Goal: Task Accomplishment & Management: Use online tool/utility

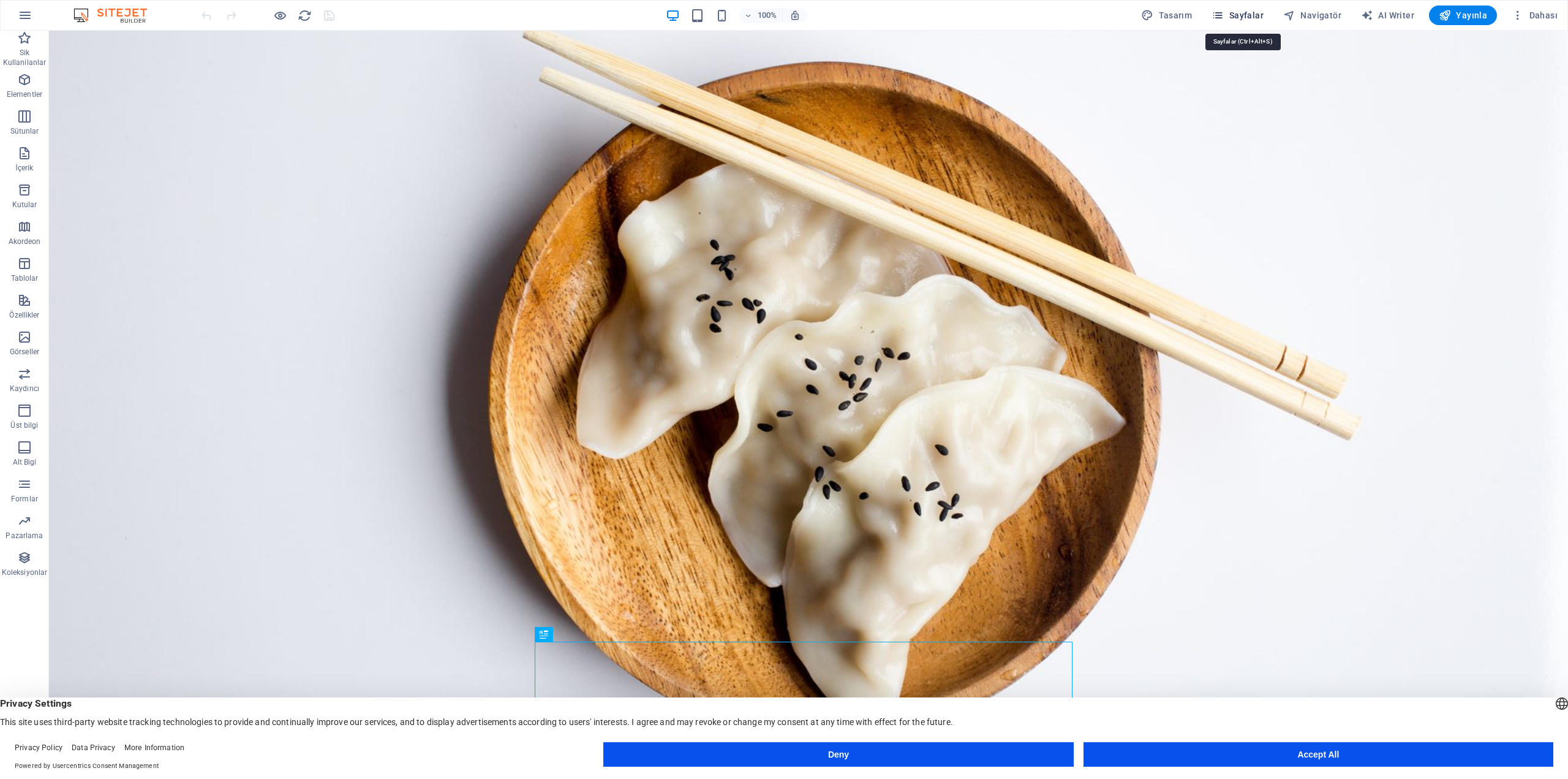
click at [1224, 13] on icon "button" at bounding box center [1218, 15] width 12 height 12
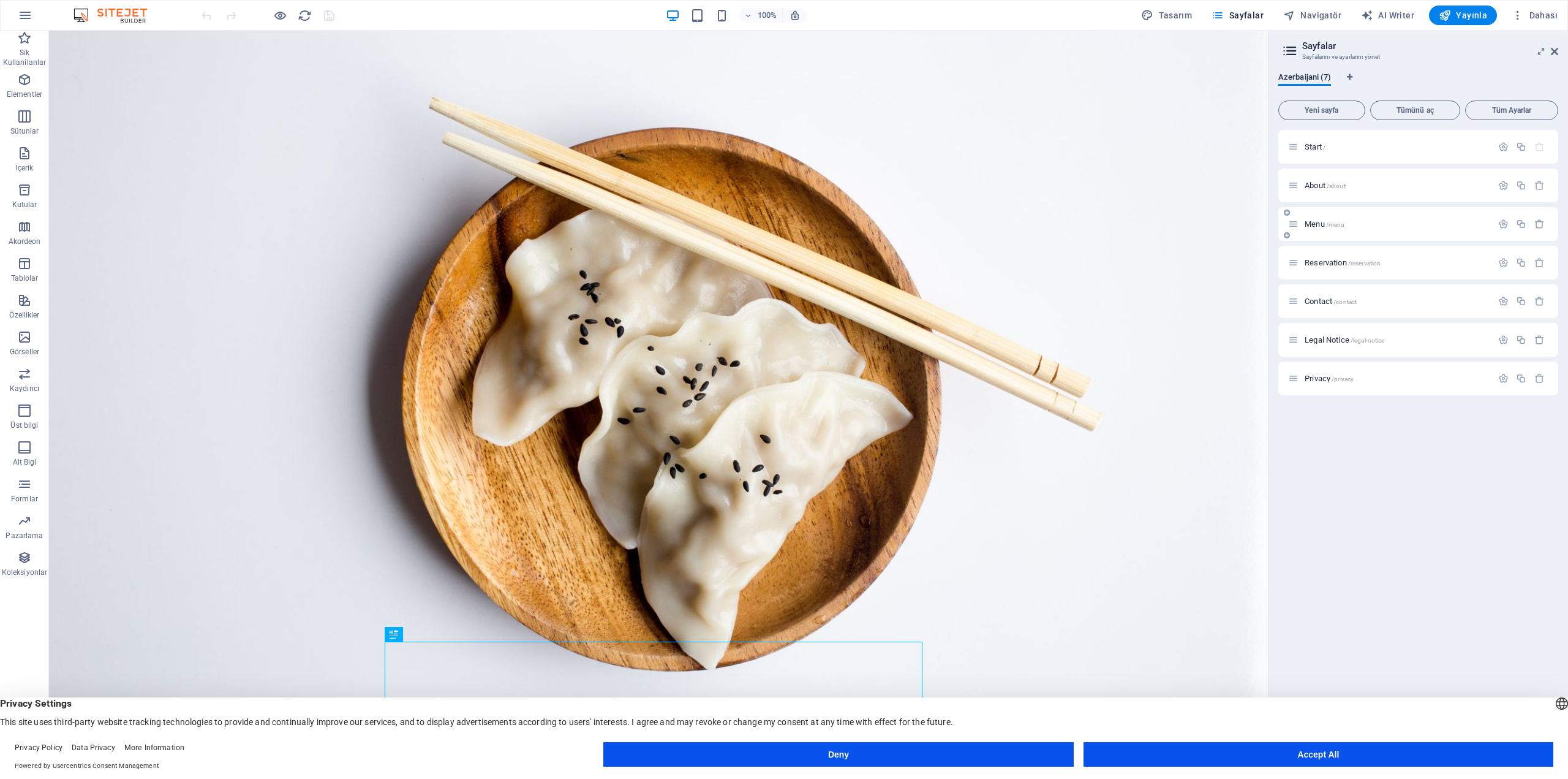
click at [1318, 222] on span "Menu /menu" at bounding box center [1324, 224] width 40 height 9
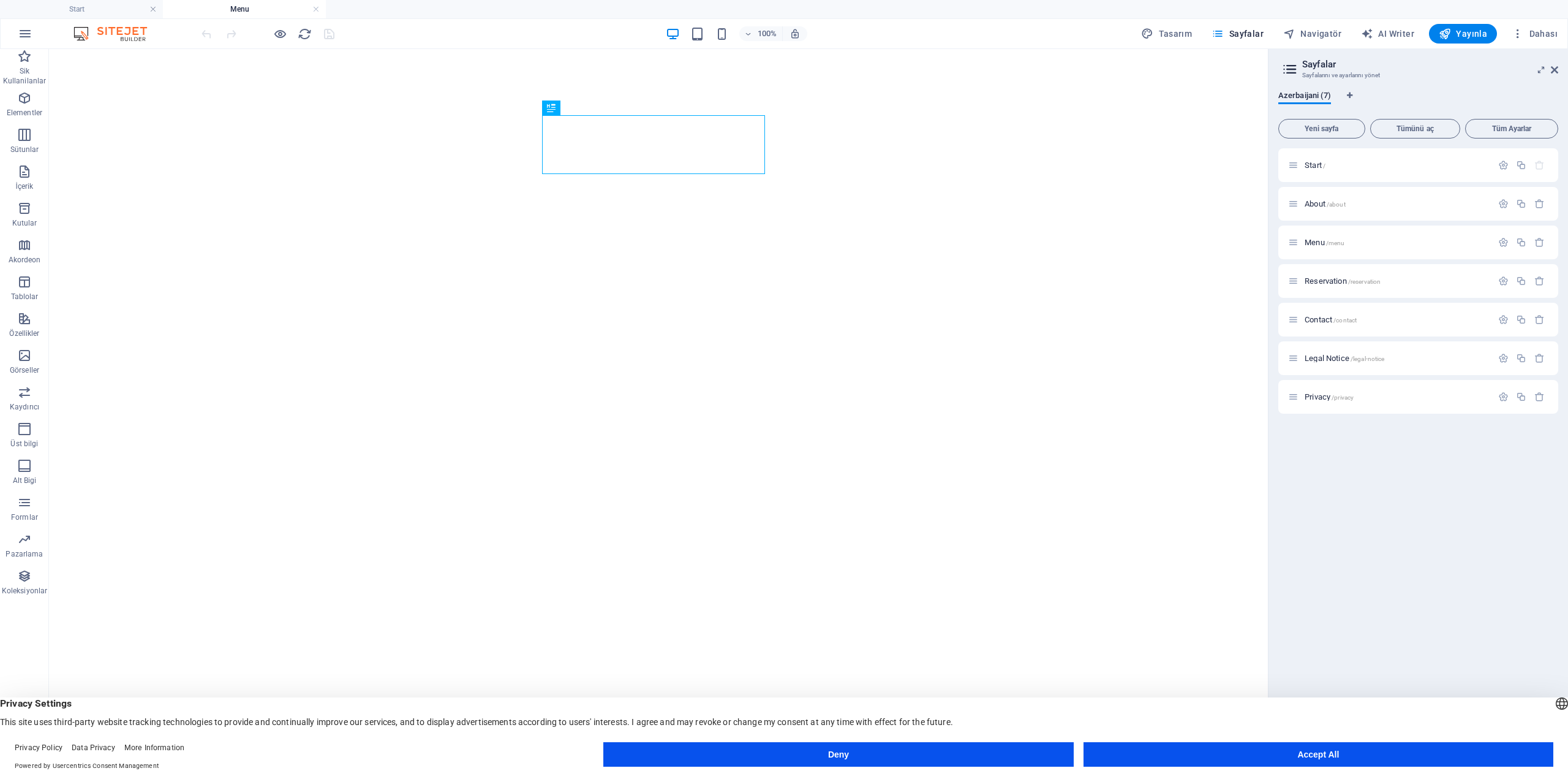
click at [723, 43] on div "100% Tasarım [PERSON_NAME] AI Writer Yayınla Dahası" at bounding box center [784, 33] width 1567 height 29
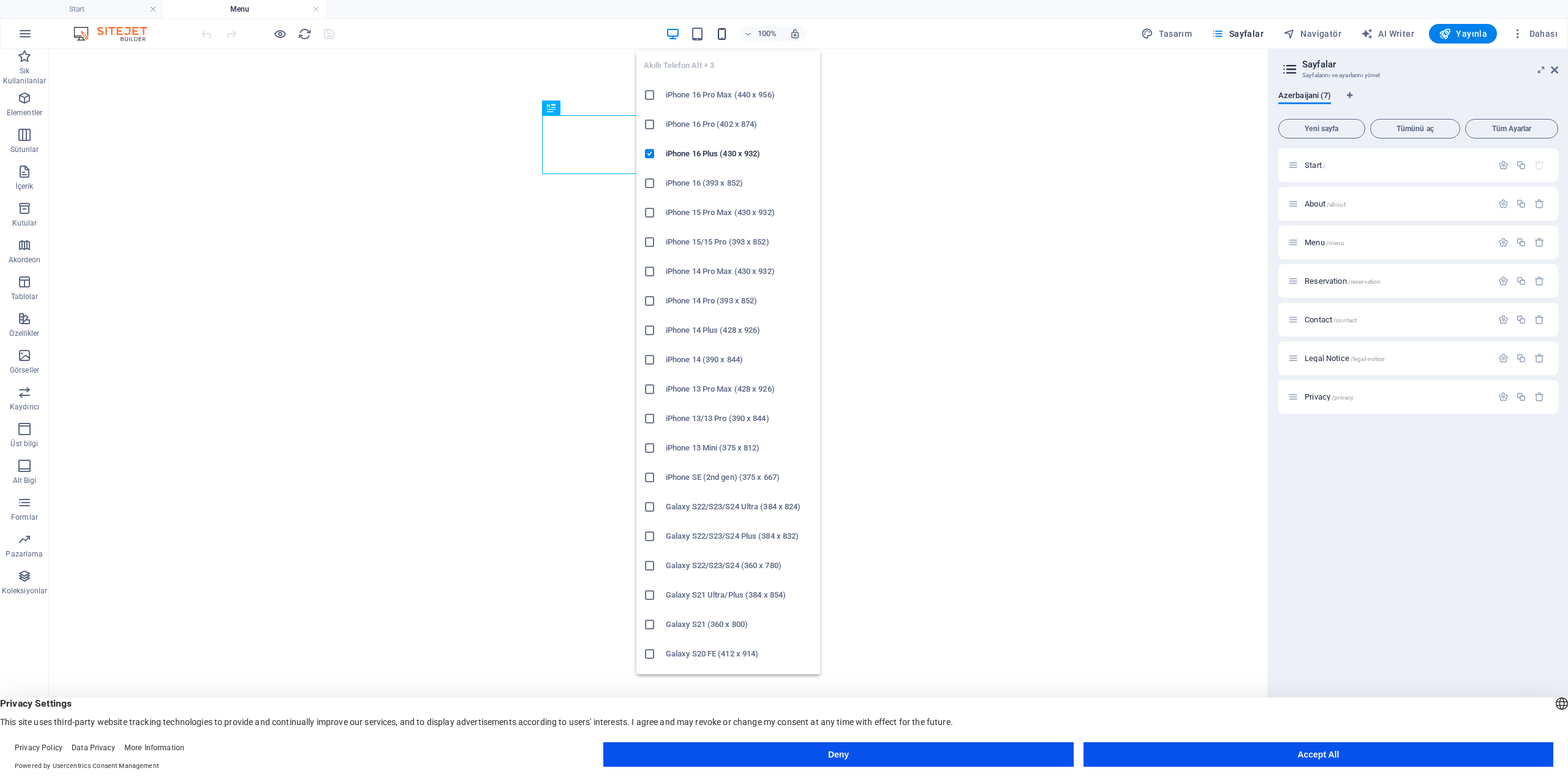
click at [723, 35] on icon "button" at bounding box center [722, 34] width 14 height 14
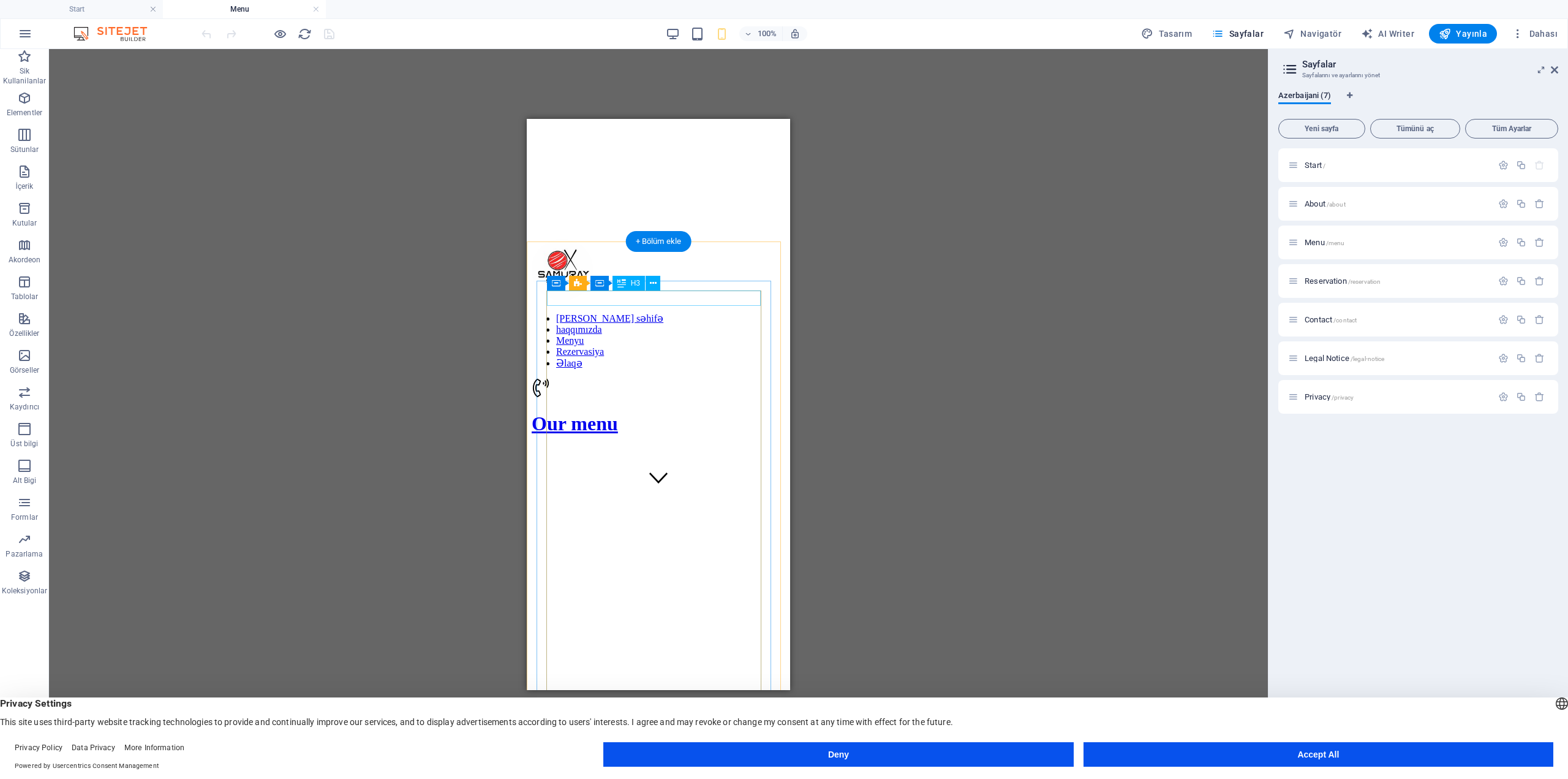
scroll to position [184, 0]
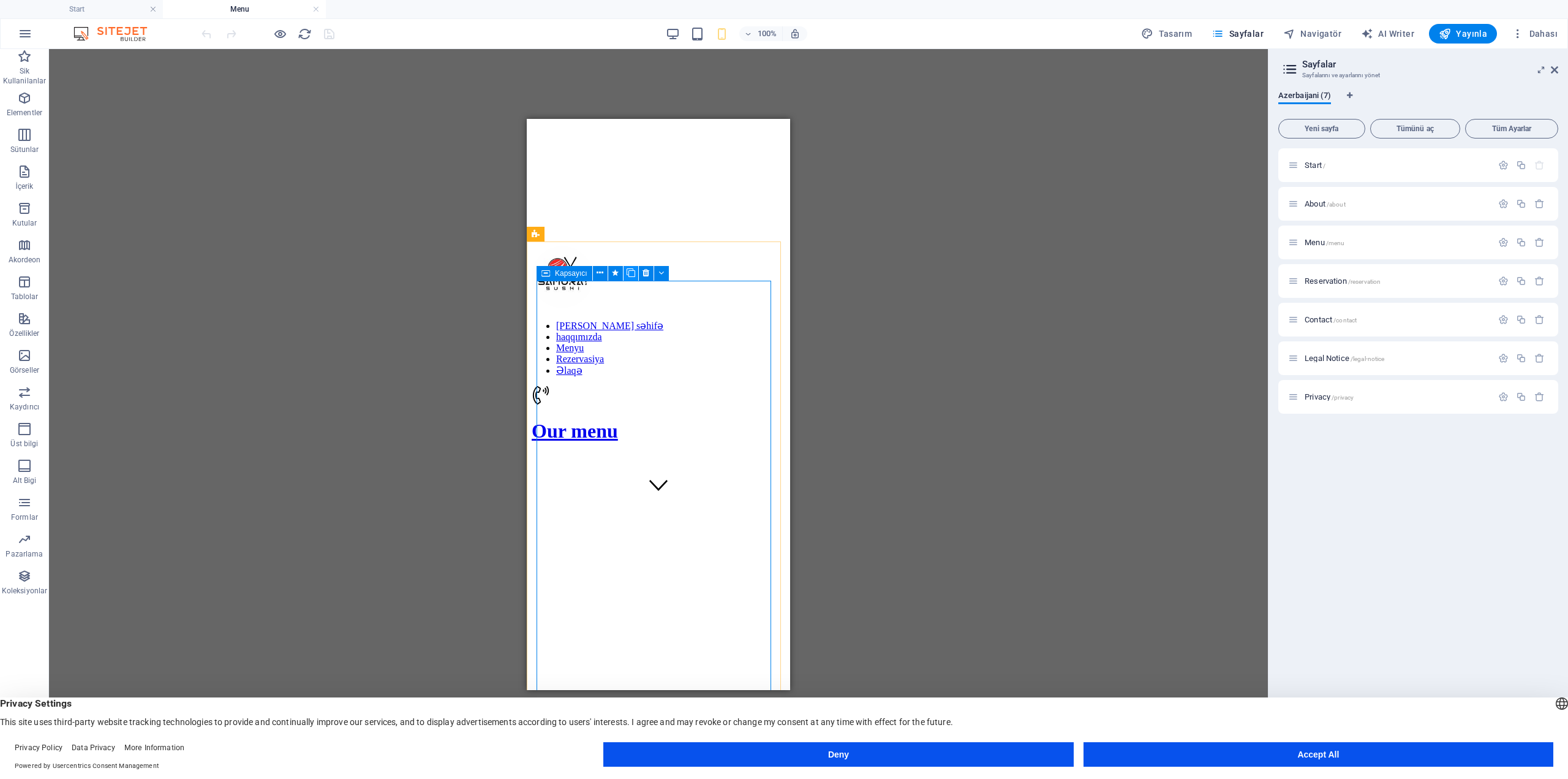
click at [630, 270] on icon at bounding box center [631, 273] width 9 height 13
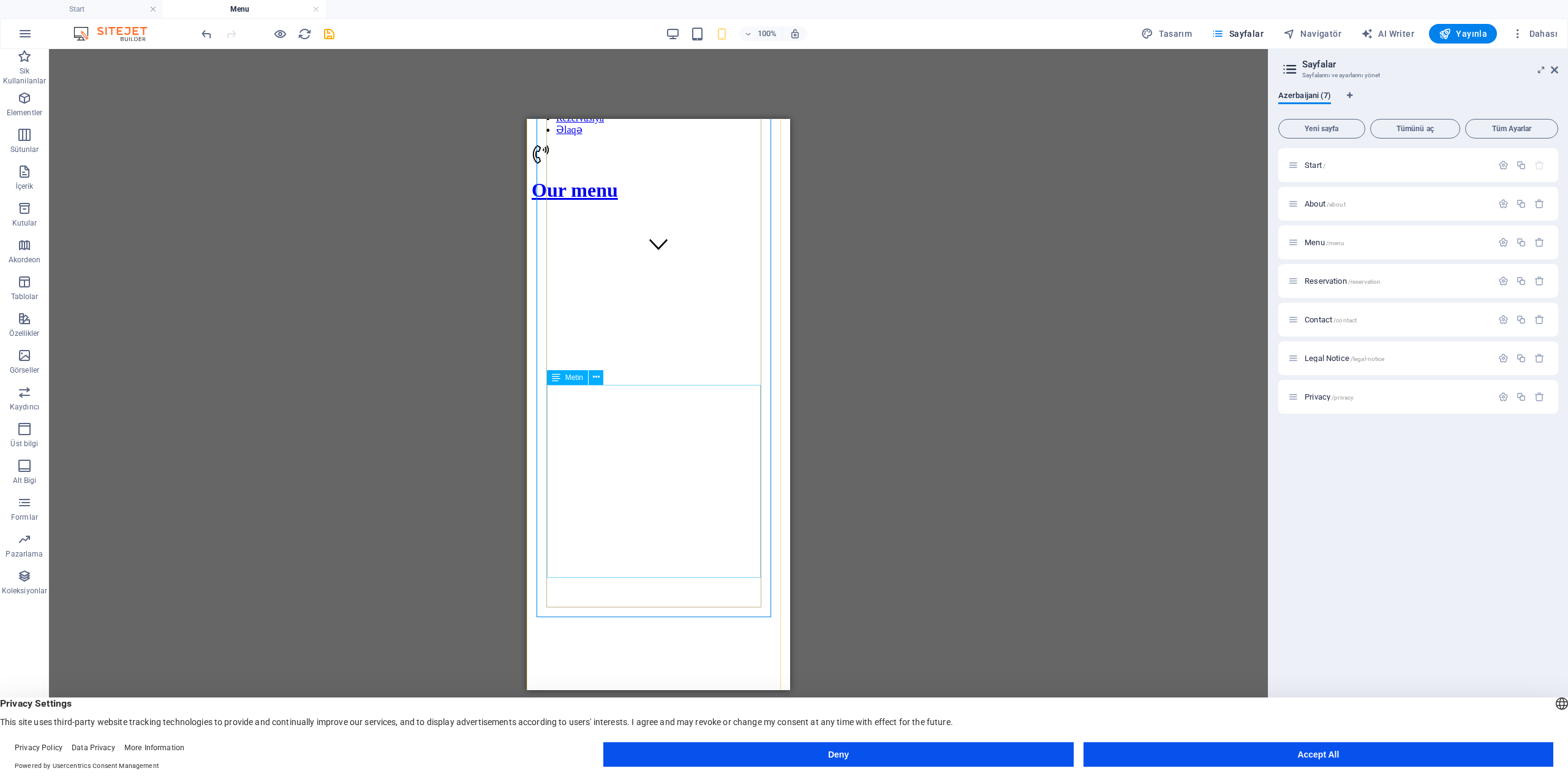
scroll to position [368, 0]
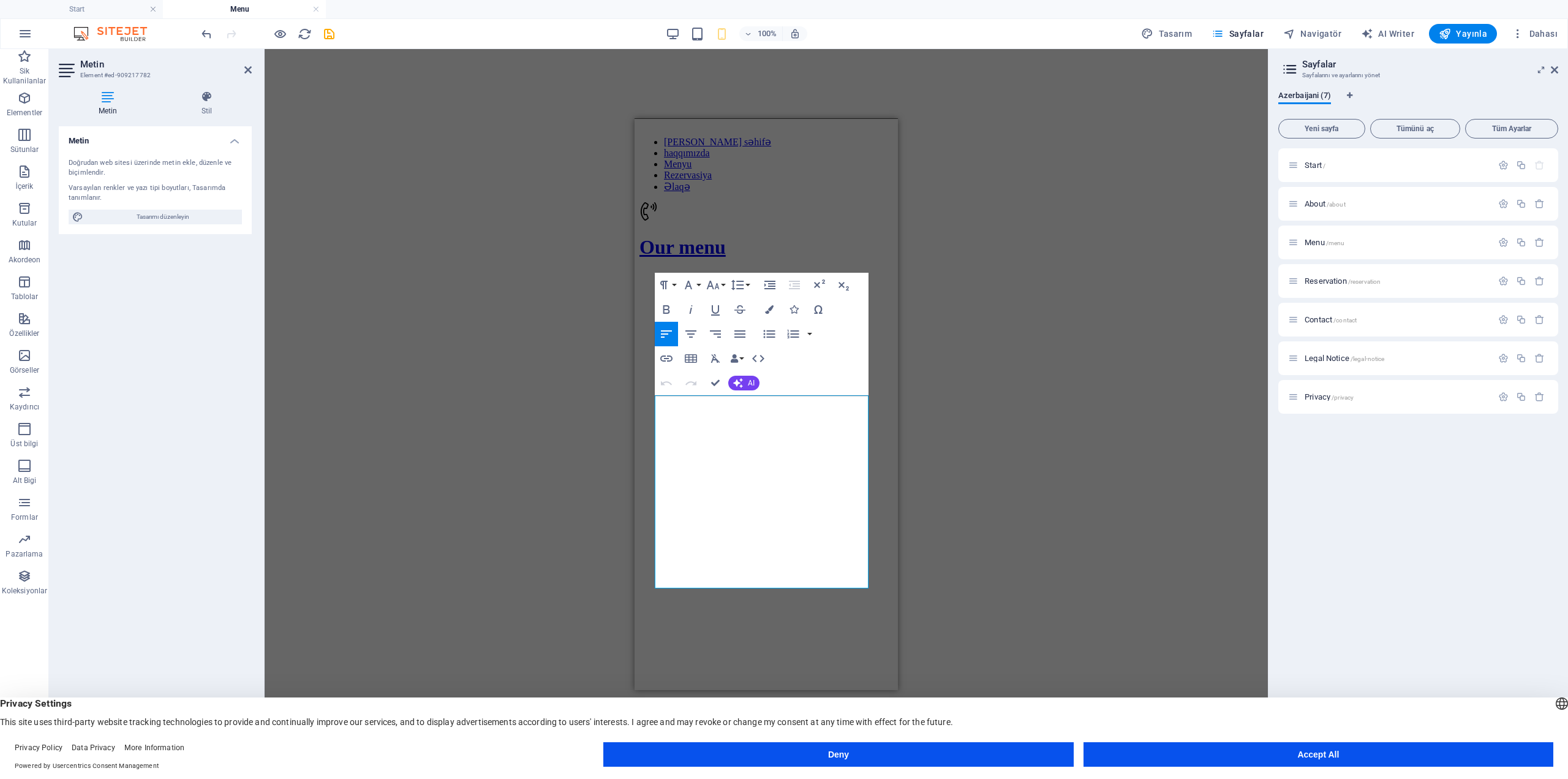
click at [944, 430] on div "Mevcut içeriği değiştirmek için buraya sürükleyin. Yeni bir element oluşturmak …" at bounding box center [766, 404] width 1003 height 710
click at [542, 430] on div "Mevcut içeriği değiştirmek için buraya sürükleyin. Yeni bir element oluşturmak …" at bounding box center [766, 404] width 1003 height 710
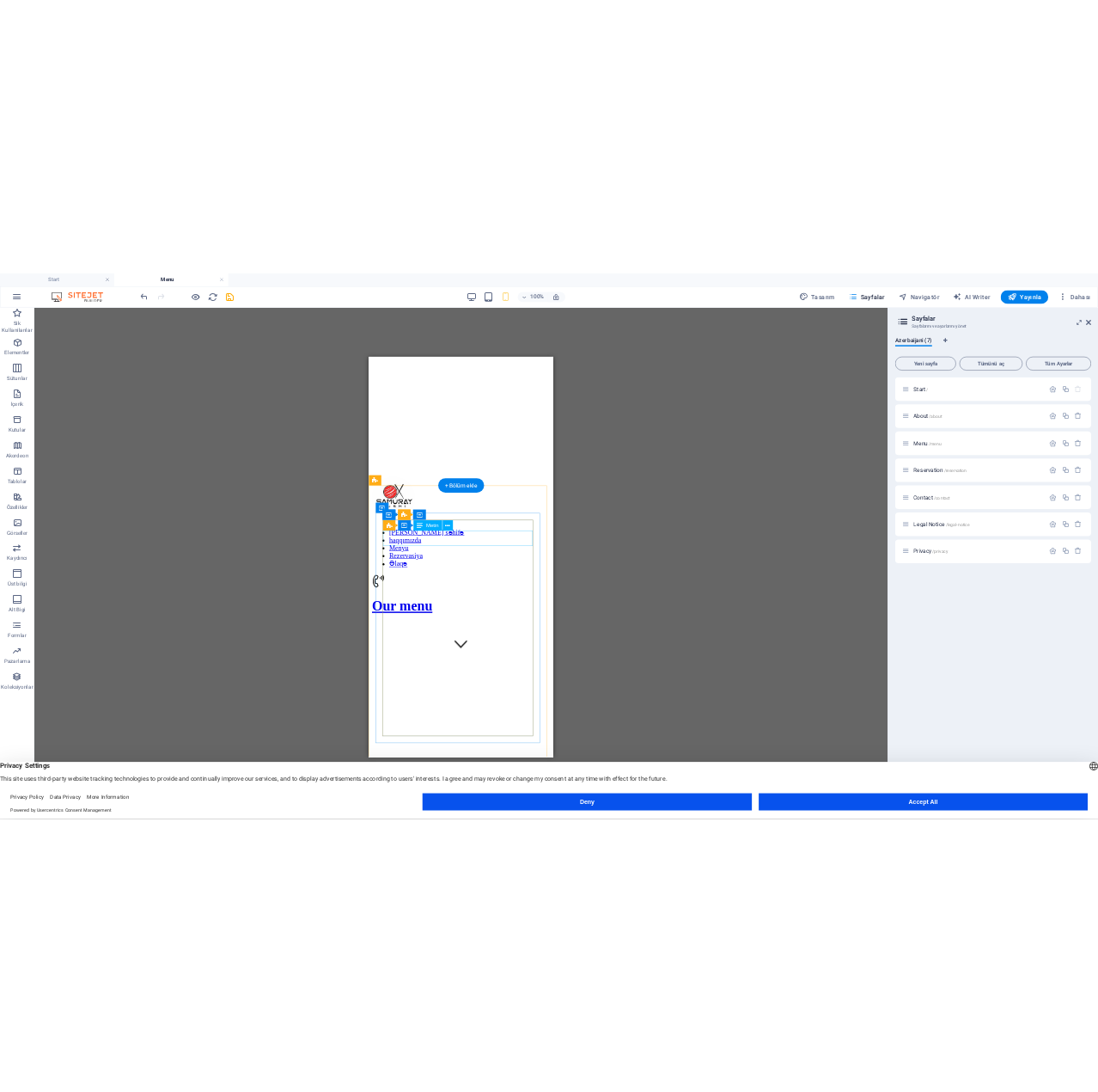
scroll to position [172, 0]
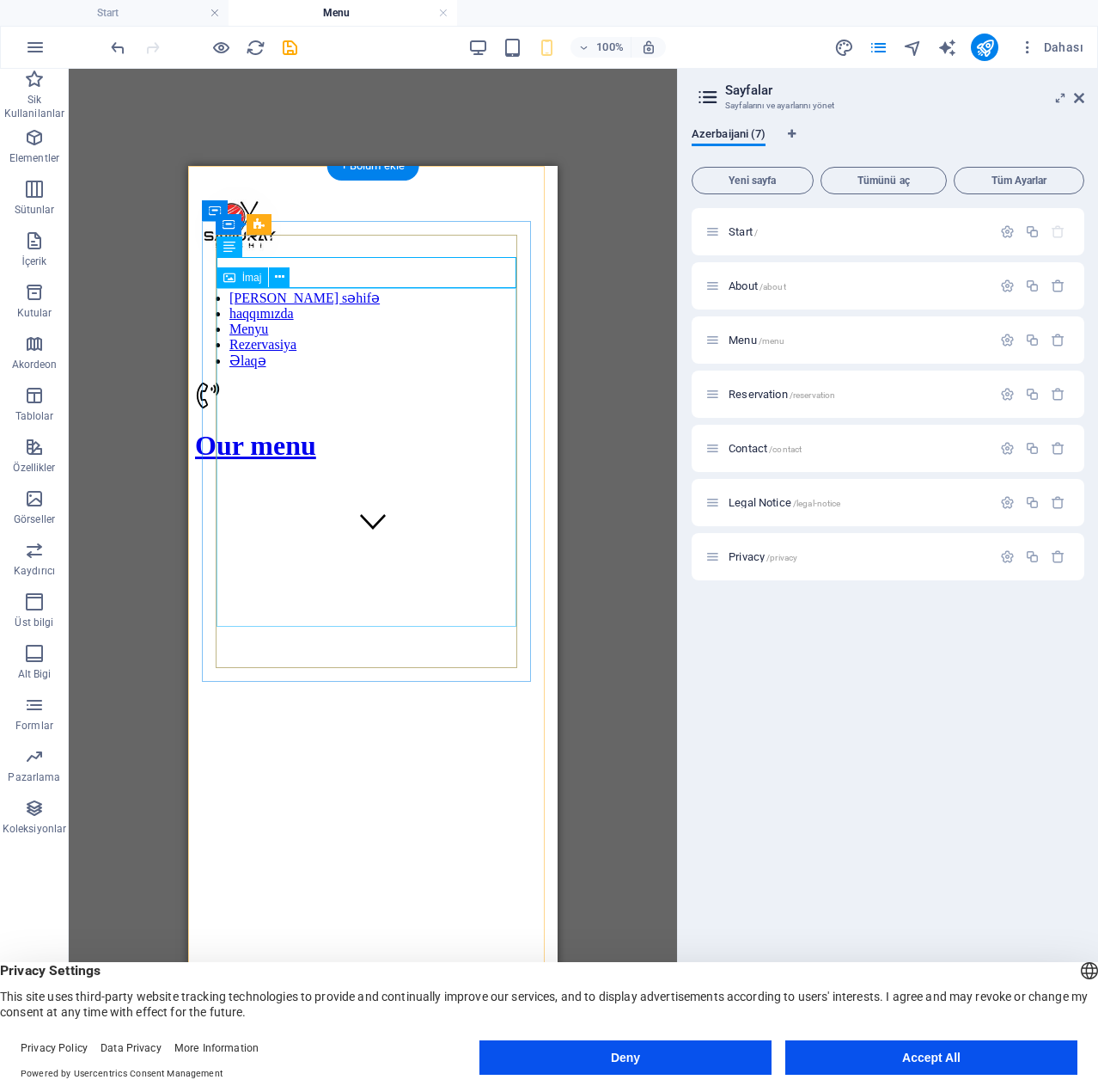
scroll to position [430, 0]
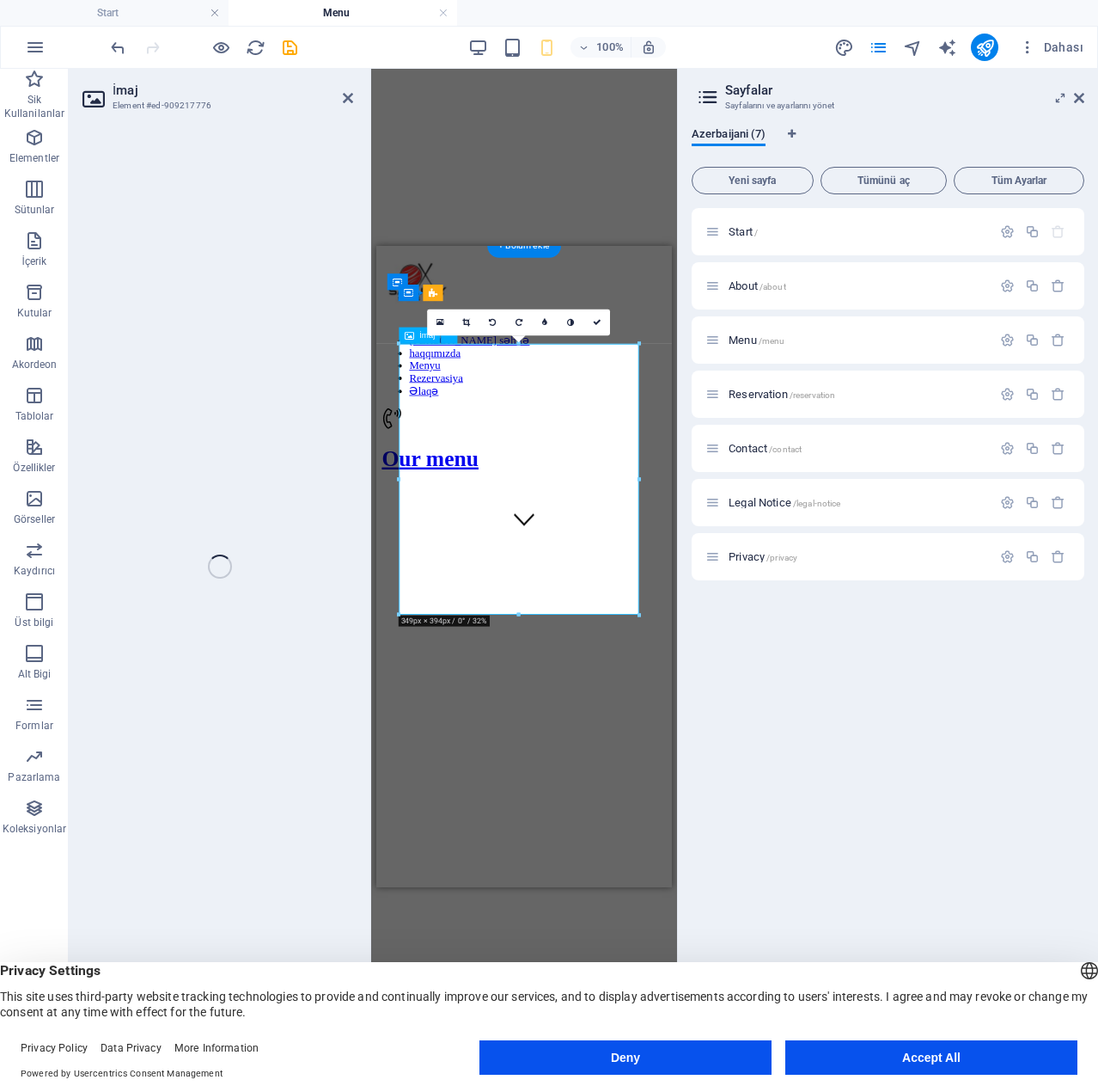
select select "%"
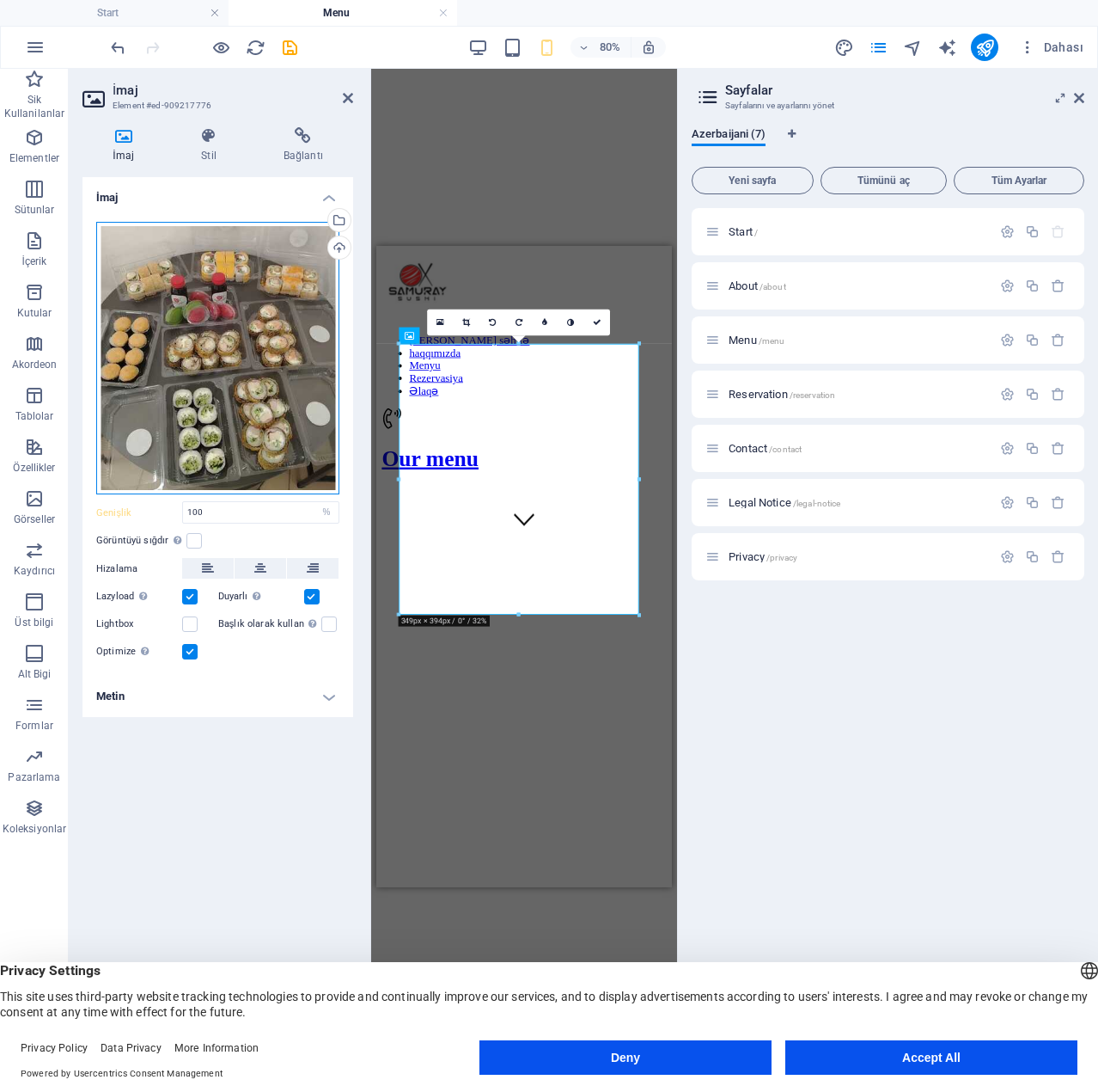
click at [250, 309] on div "Dosyaları buraya sürükleyin, dosyaları seçmek için tıklayın veya Dosyalardan ya…" at bounding box center [218, 358] width 243 height 273
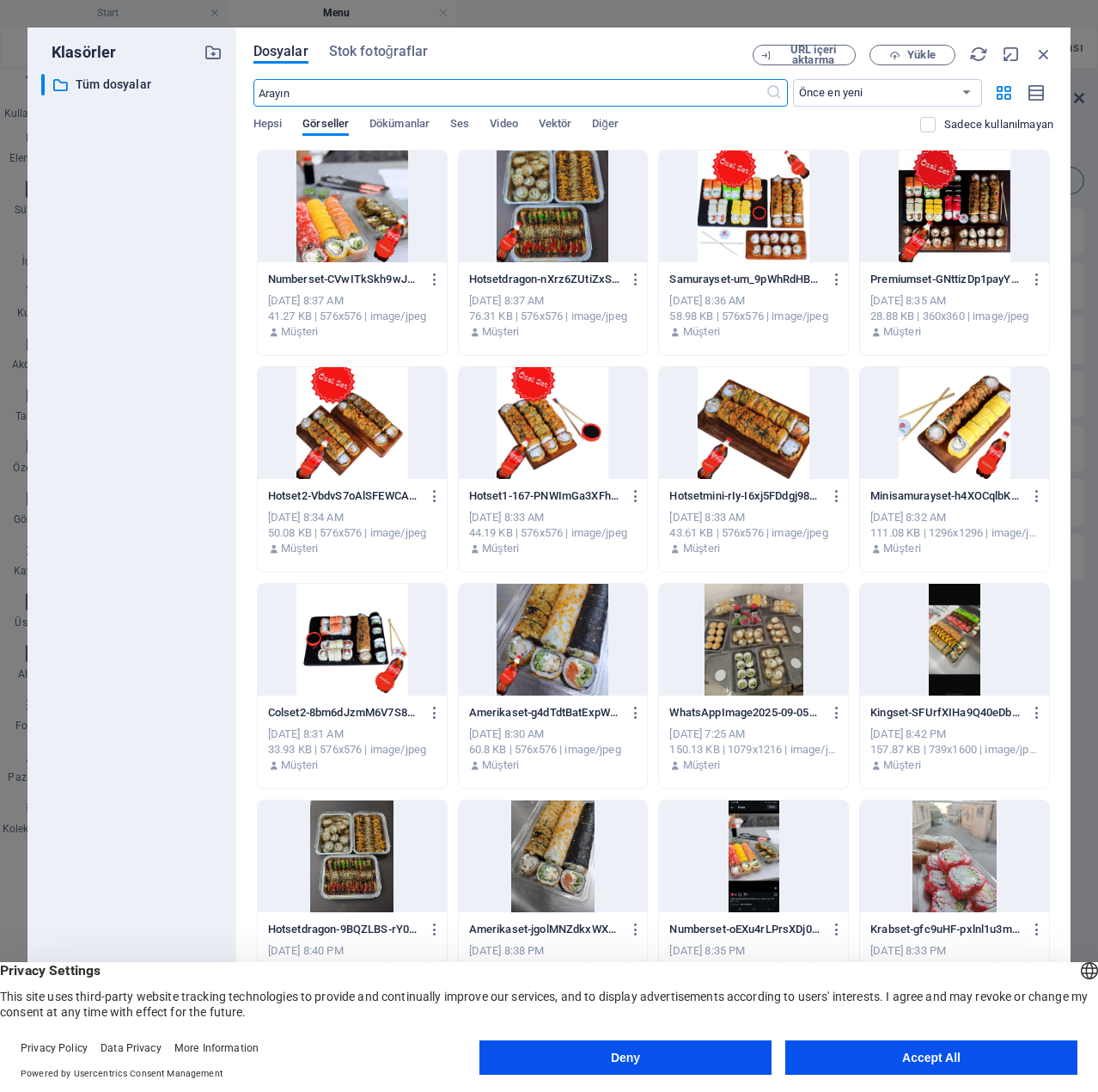
scroll to position [0, 0]
click at [904, 61] on button "Yükle" at bounding box center [912, 55] width 86 height 20
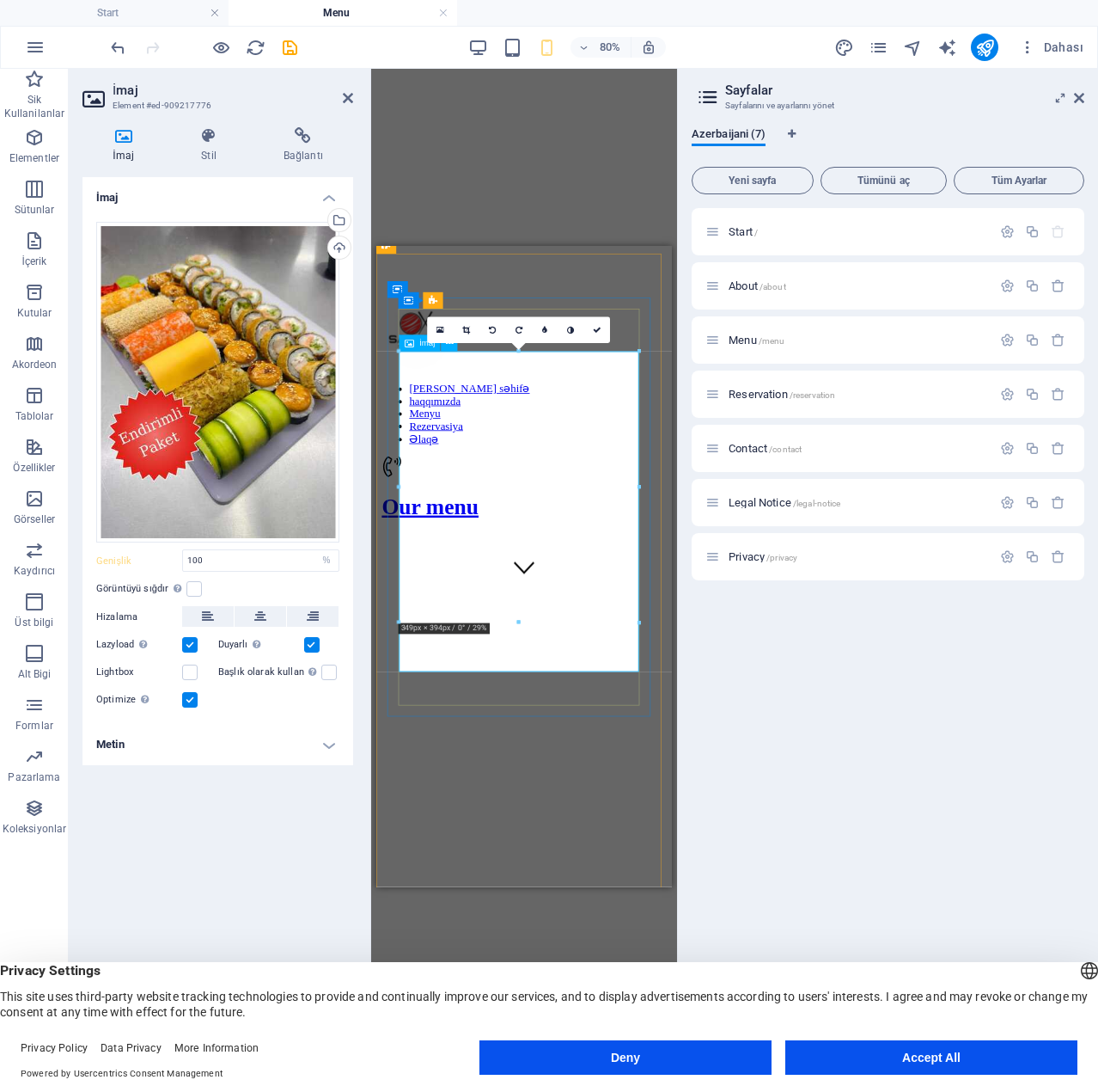
scroll to position [430, 0]
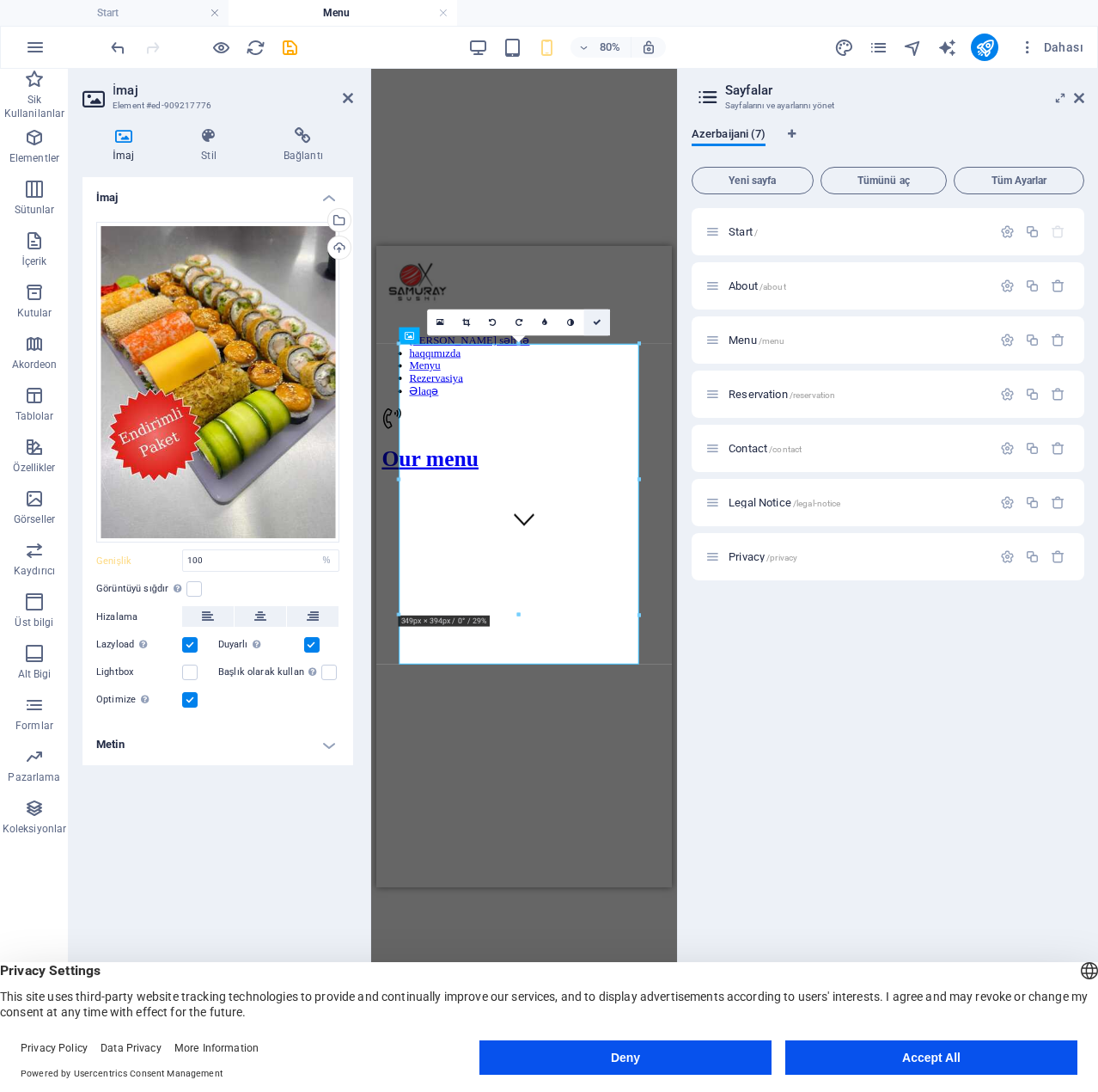
click at [607, 322] on link at bounding box center [597, 323] width 26 height 26
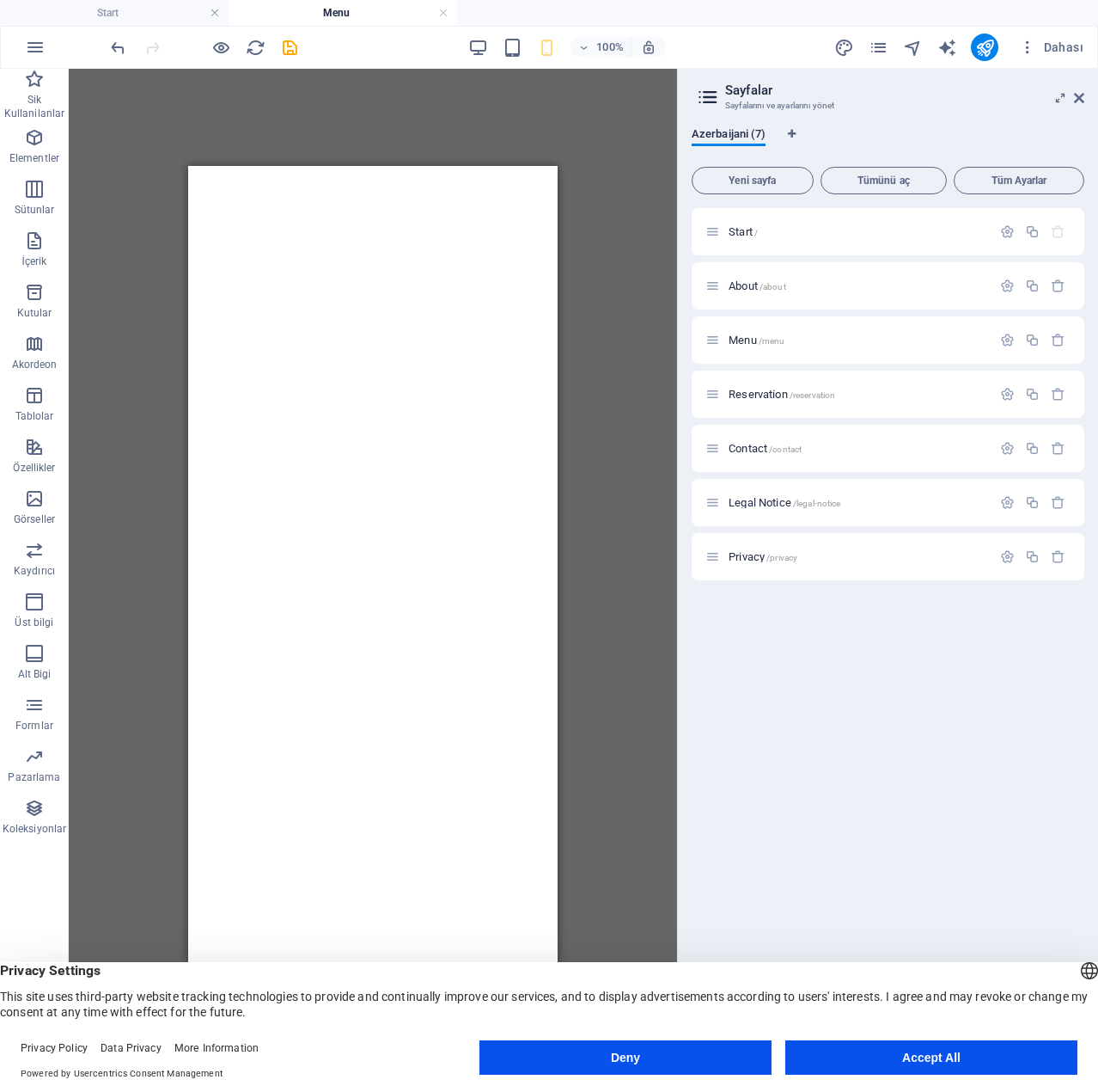
scroll to position [12393, 0]
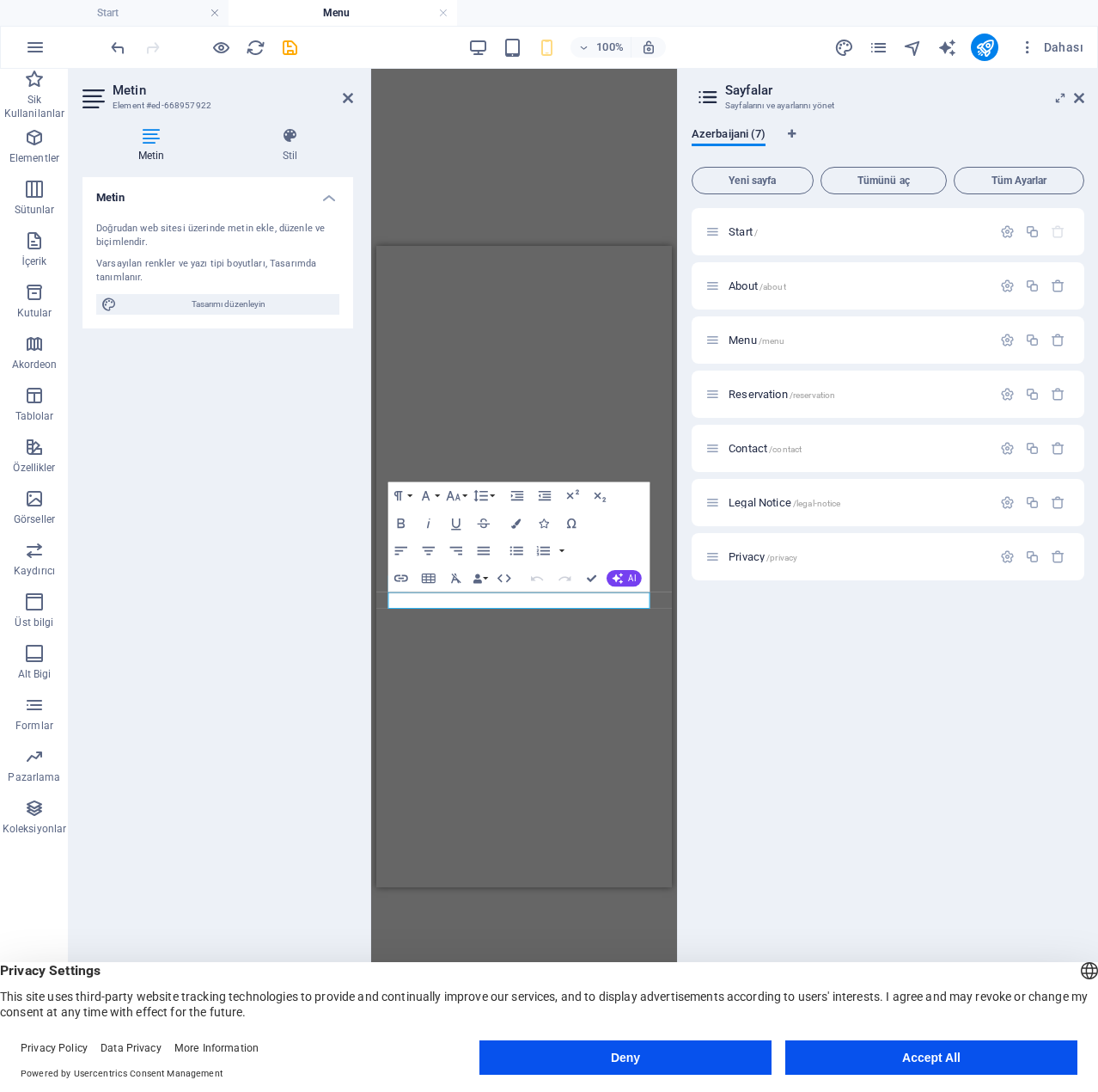
click at [316, 608] on div "Metin Element #ed-668957922 Metin Stil Metin Doğrudan web sitesi üzerinde metin…" at bounding box center [373, 566] width 608 height 995
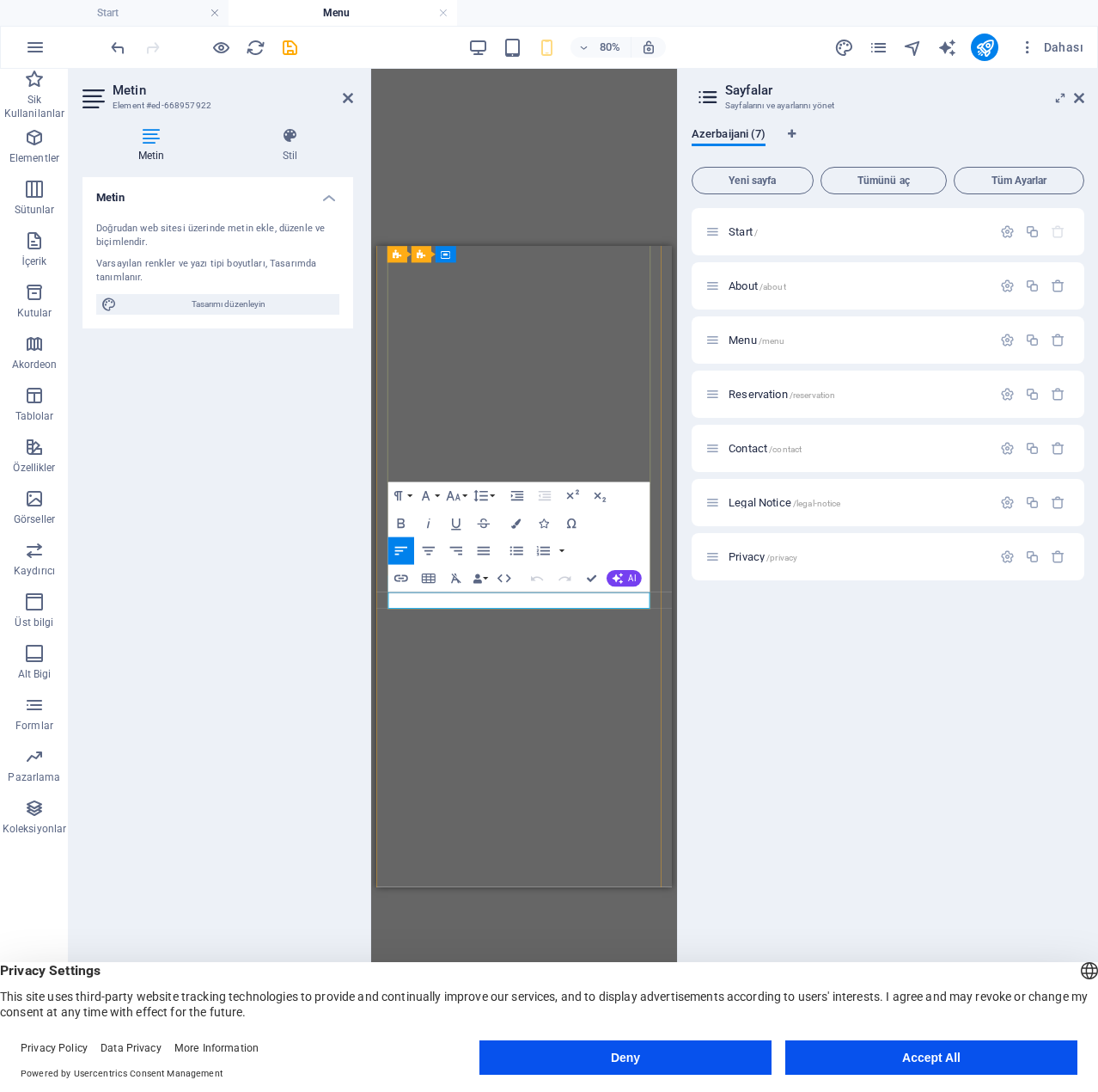
copy p "40 AZN ❌ 36.90 AZN"
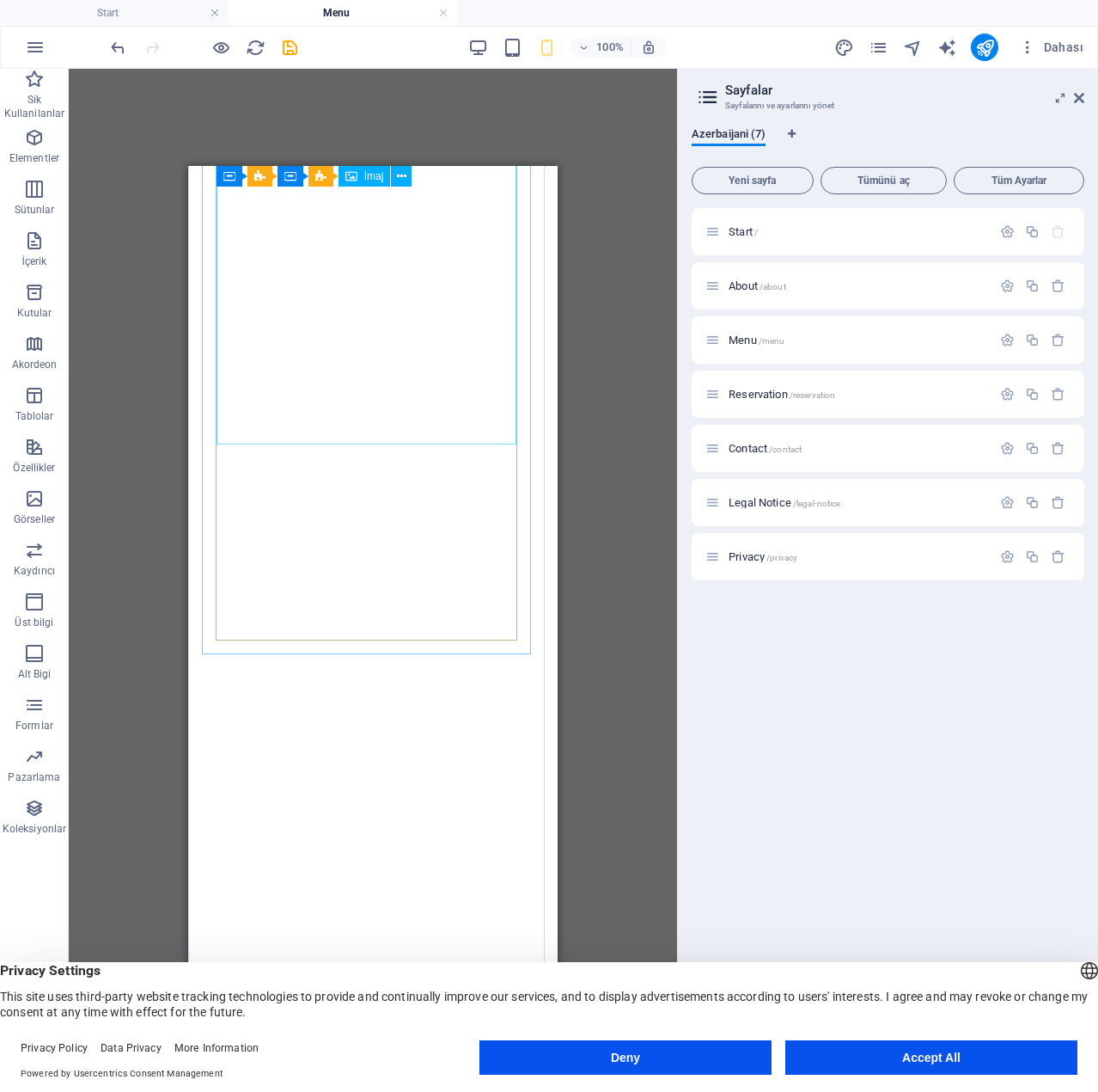
scroll to position [9900, 0]
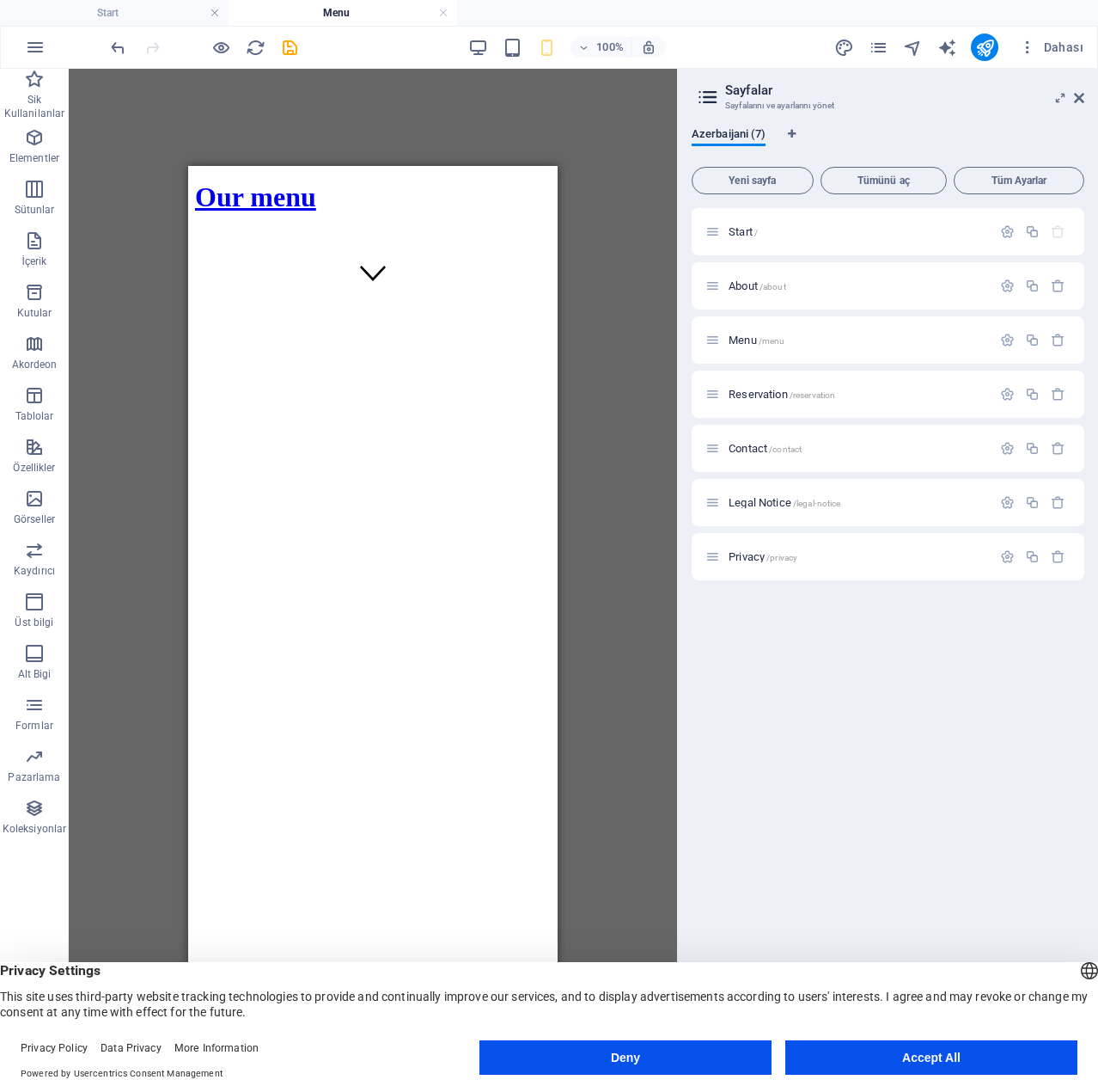
drag, startPoint x: 546, startPoint y: 472, endPoint x: 746, endPoint y: 378, distance: 221.0
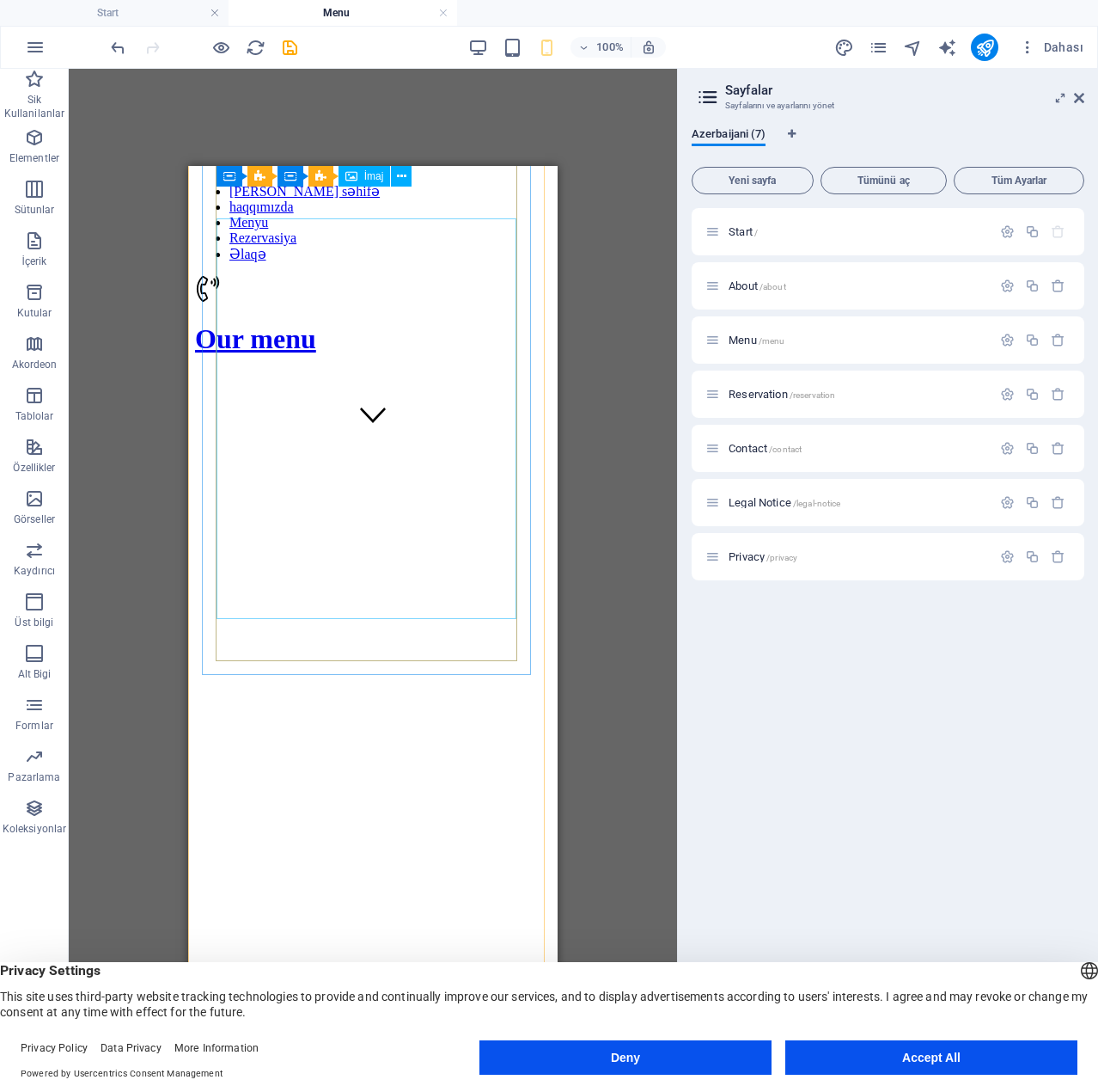
scroll to position [493, 0]
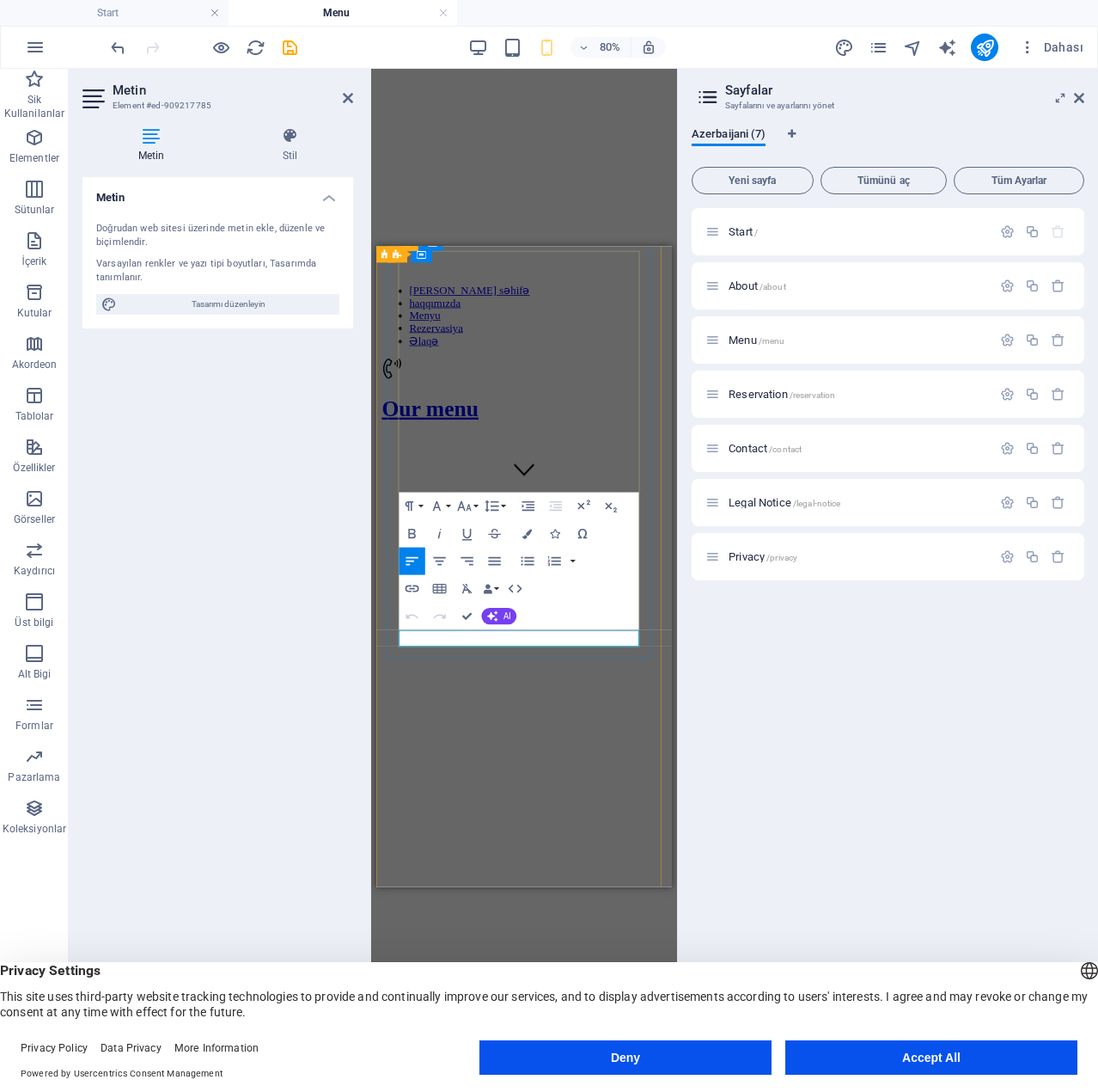
drag, startPoint x: 436, startPoint y: 735, endPoint x: 424, endPoint y: 732, distance: 12.4
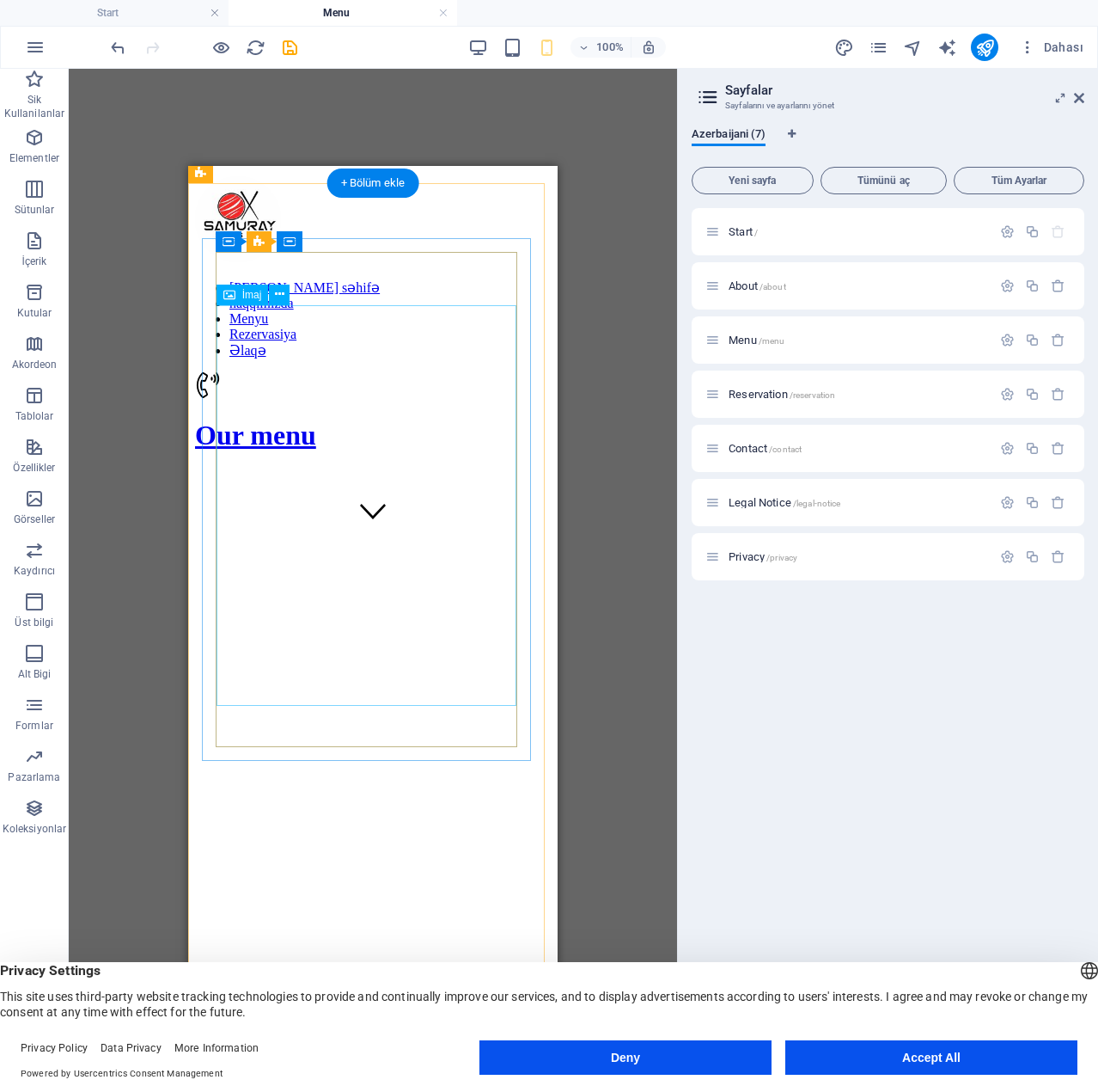
scroll to position [430, 0]
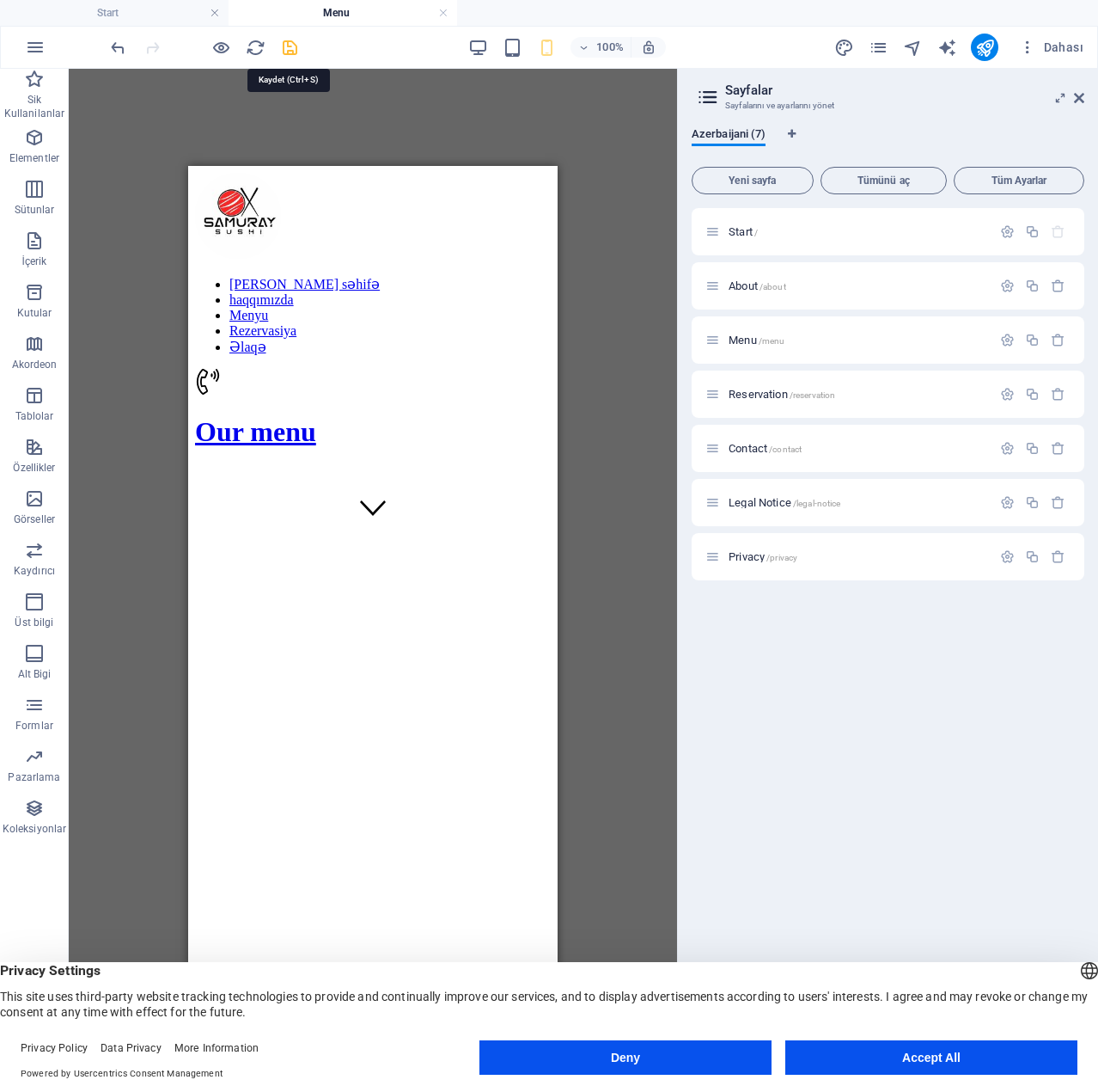
click at [280, 50] on icon "save" at bounding box center [290, 48] width 20 height 20
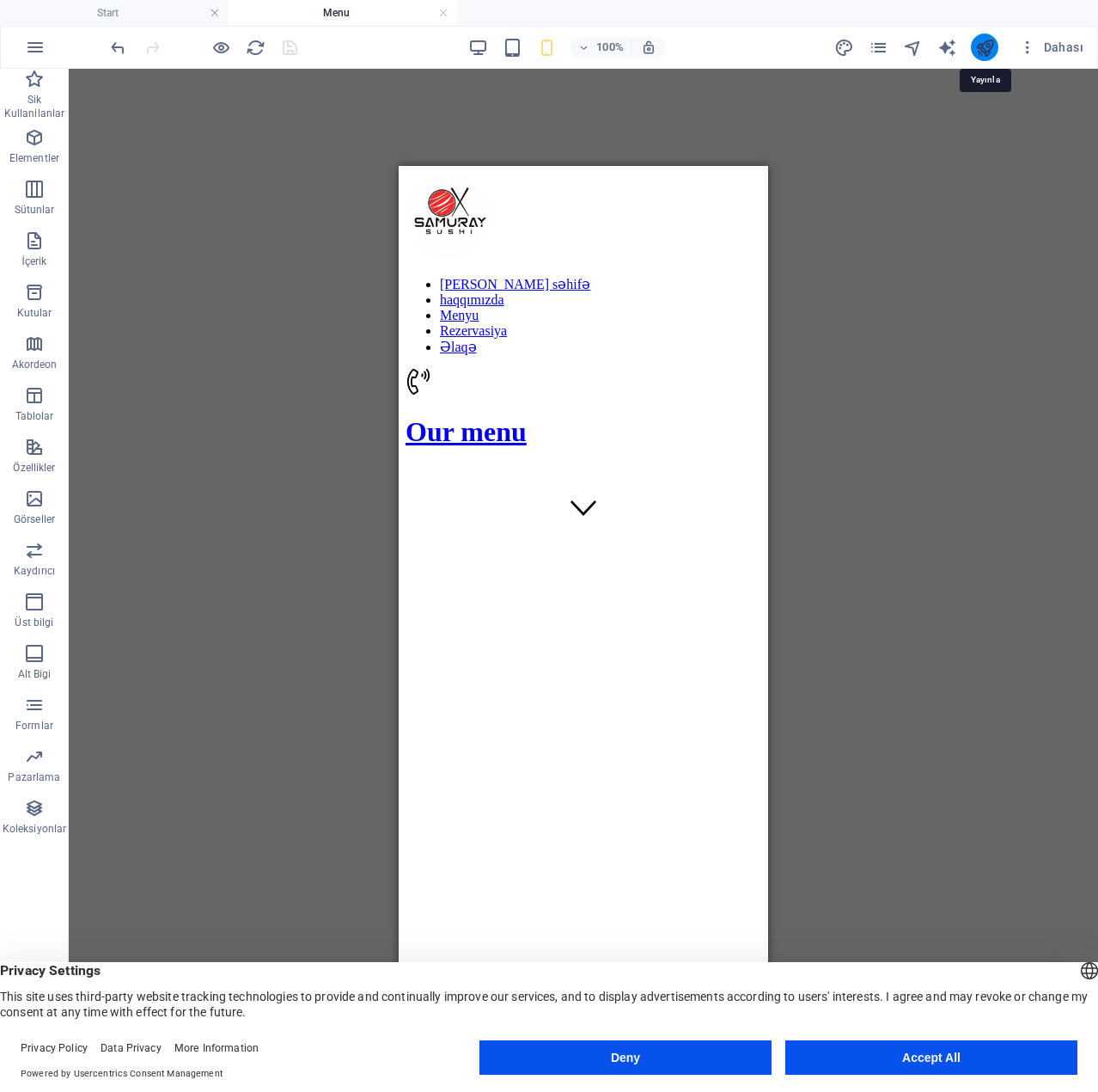
click at [987, 46] on icon "publish" at bounding box center [985, 48] width 20 height 20
